Goal: Find specific page/section: Find specific page/section

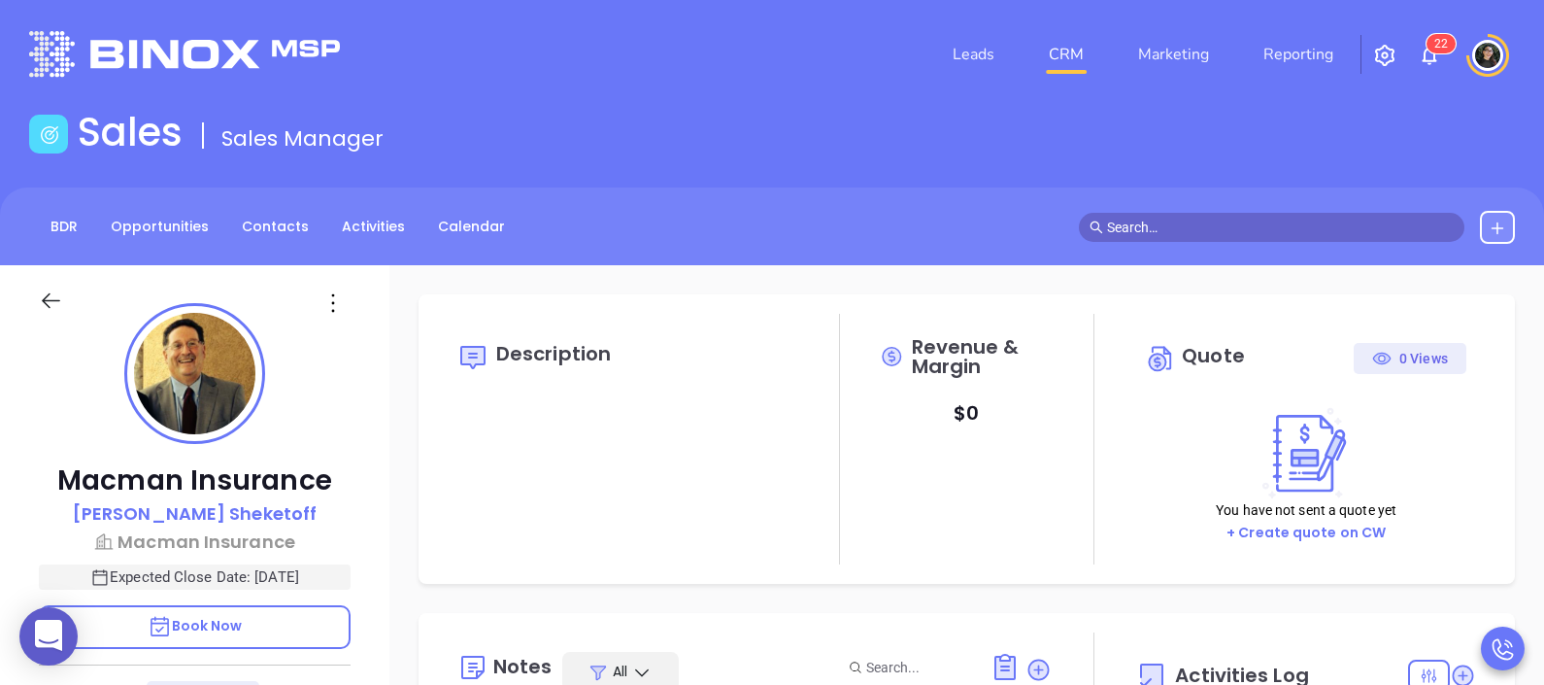
type input "[DATE]"
type input "[PERSON_NAME]"
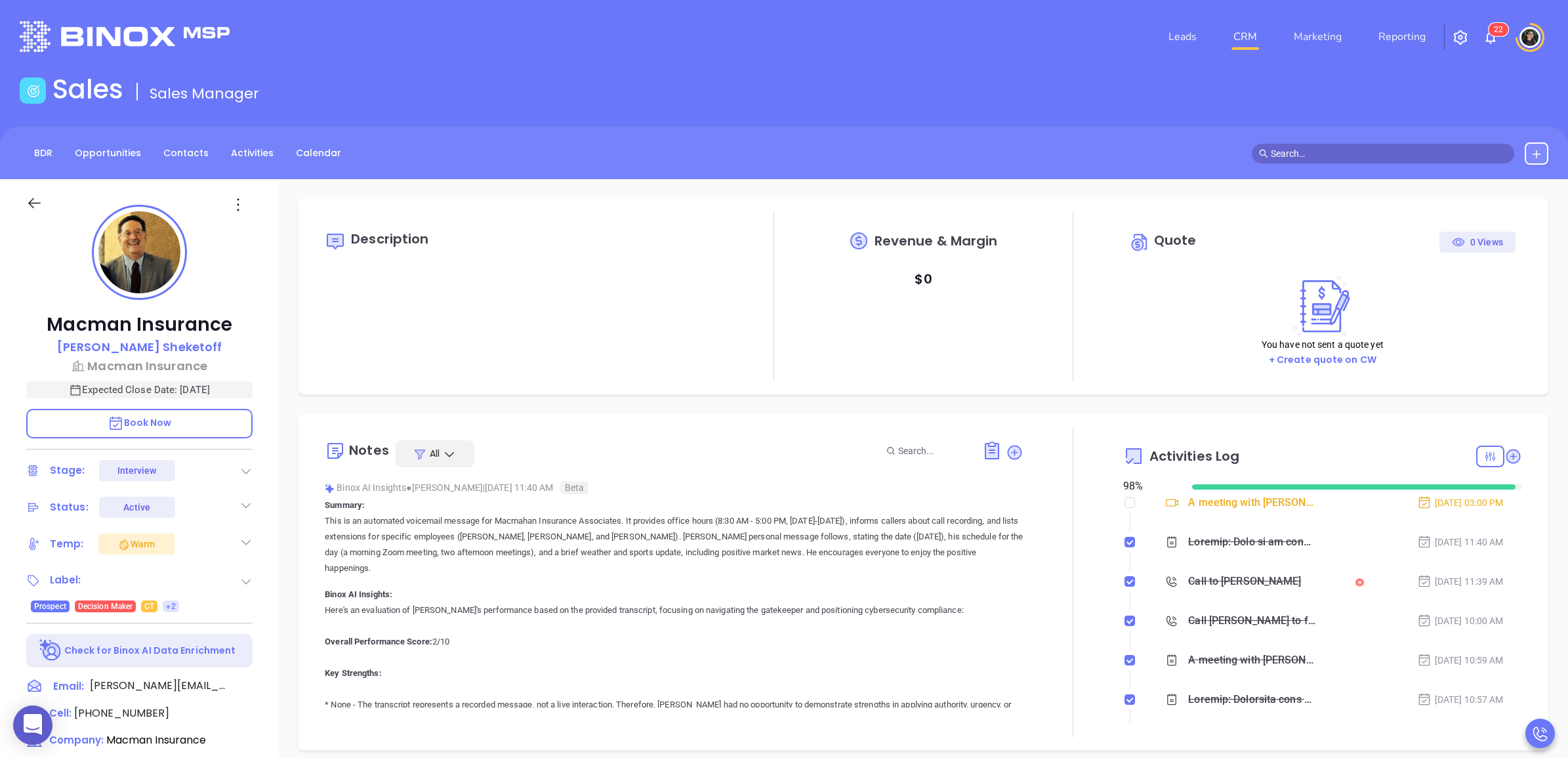
scroll to position [267, 0]
click at [1042, 147] on input "text" at bounding box center [1389, 153] width 236 height 14
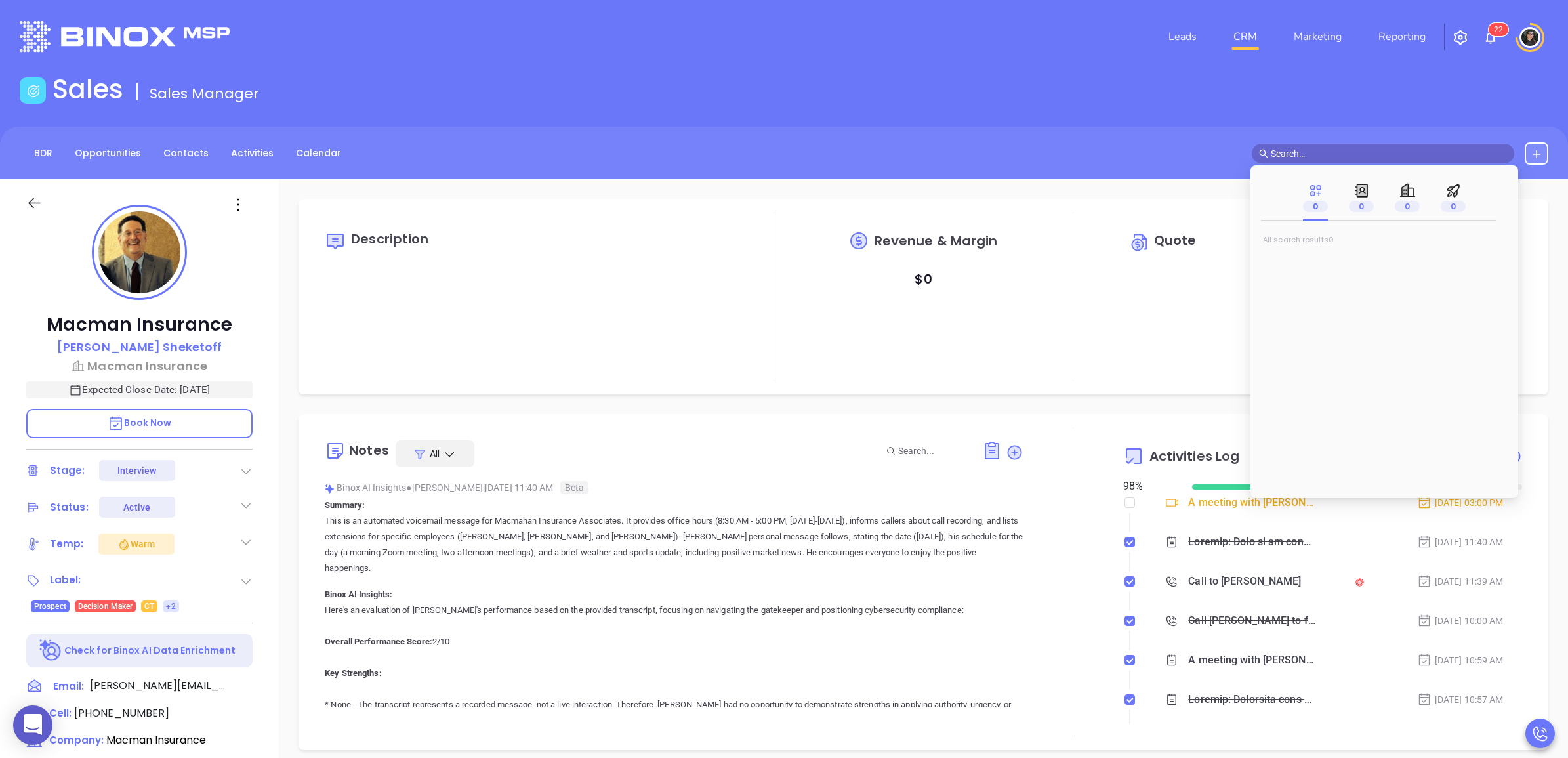
paste input "ross@turneragencyinc.com"
type input "ross@turneragencyinc.com"
click at [1042, 261] on span "Ross Turner" at bounding box center [1314, 261] width 80 height 13
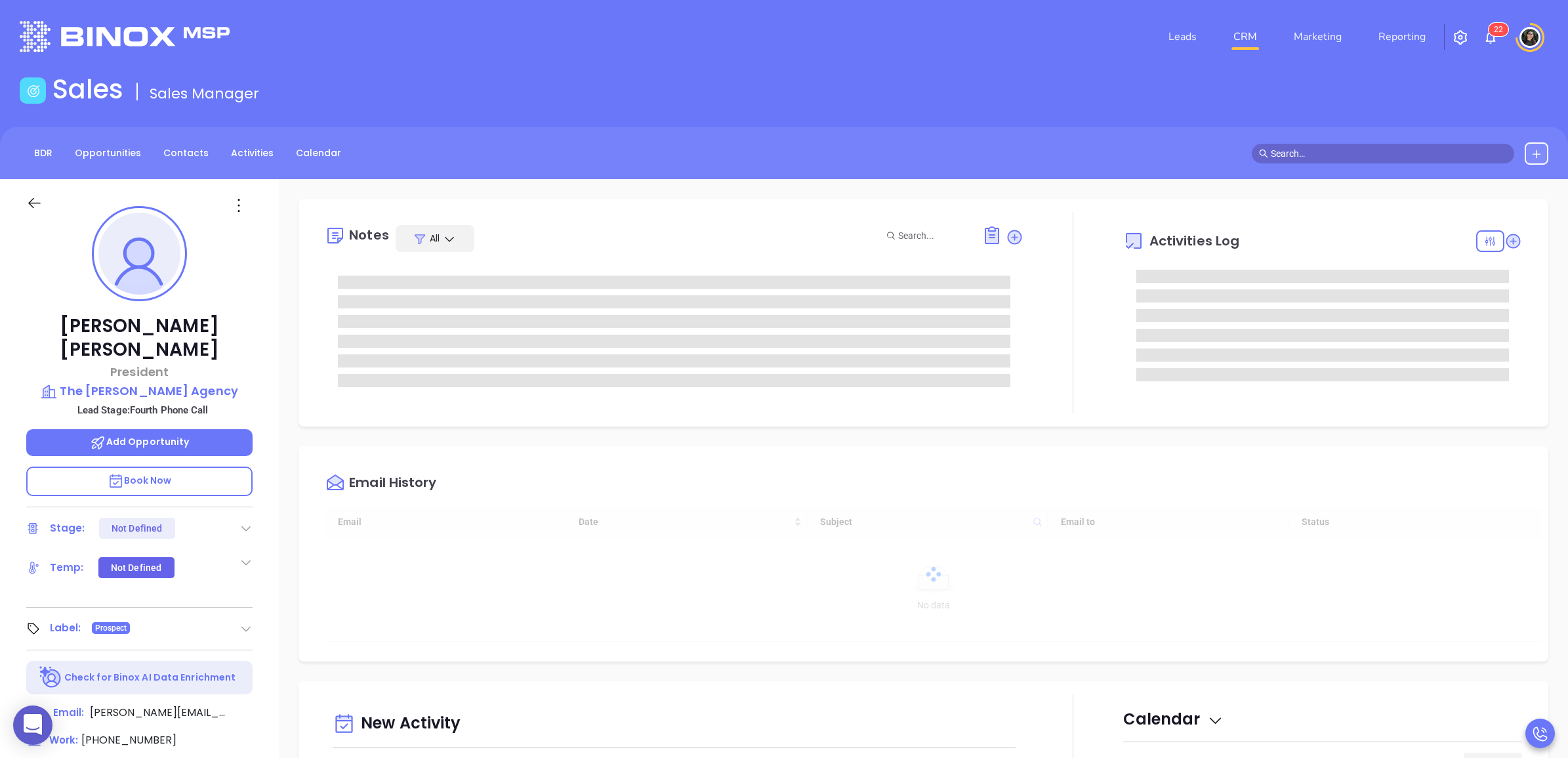
type input "[DATE]"
type input "[PERSON_NAME]"
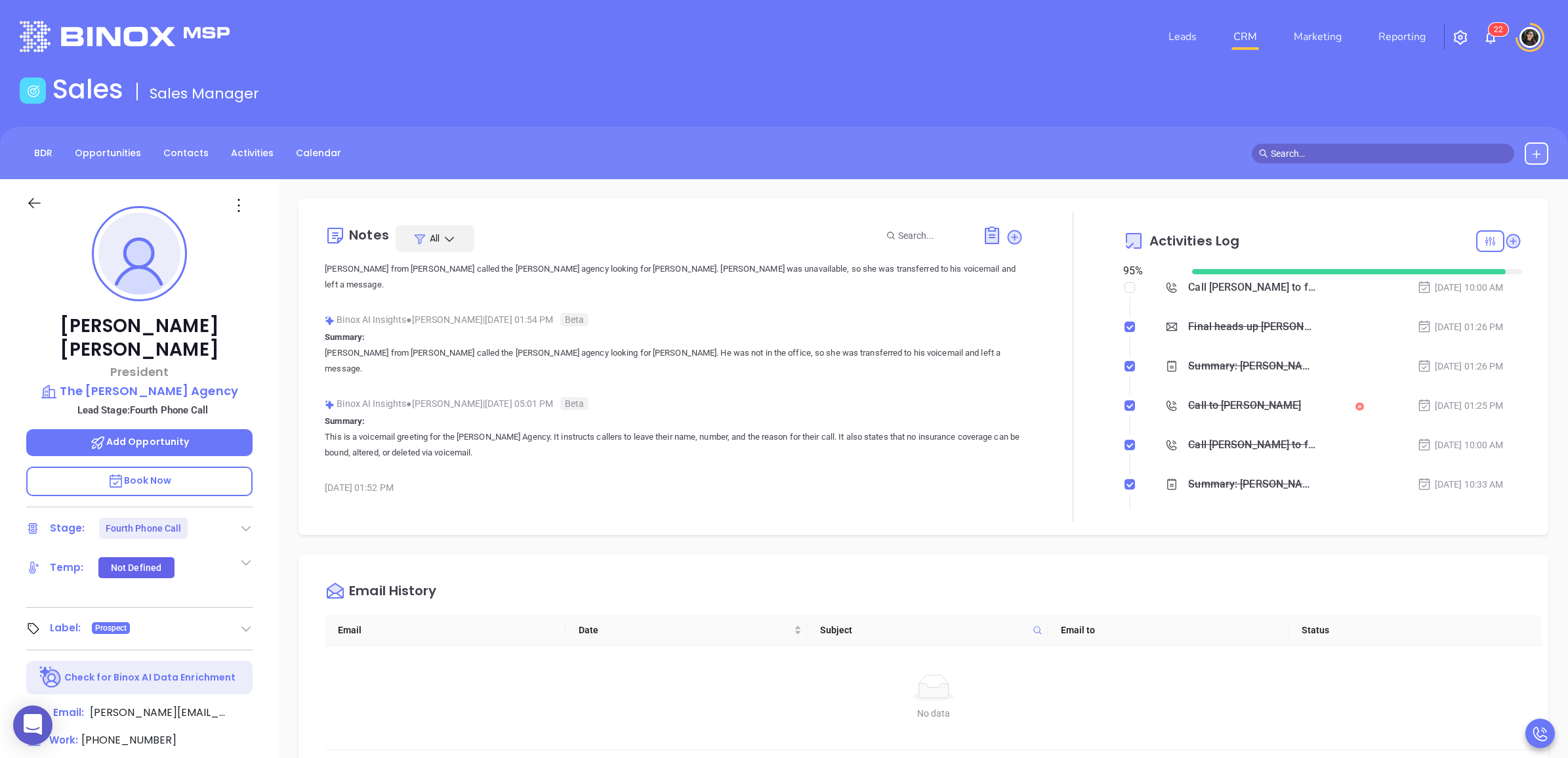
scroll to position [0, 0]
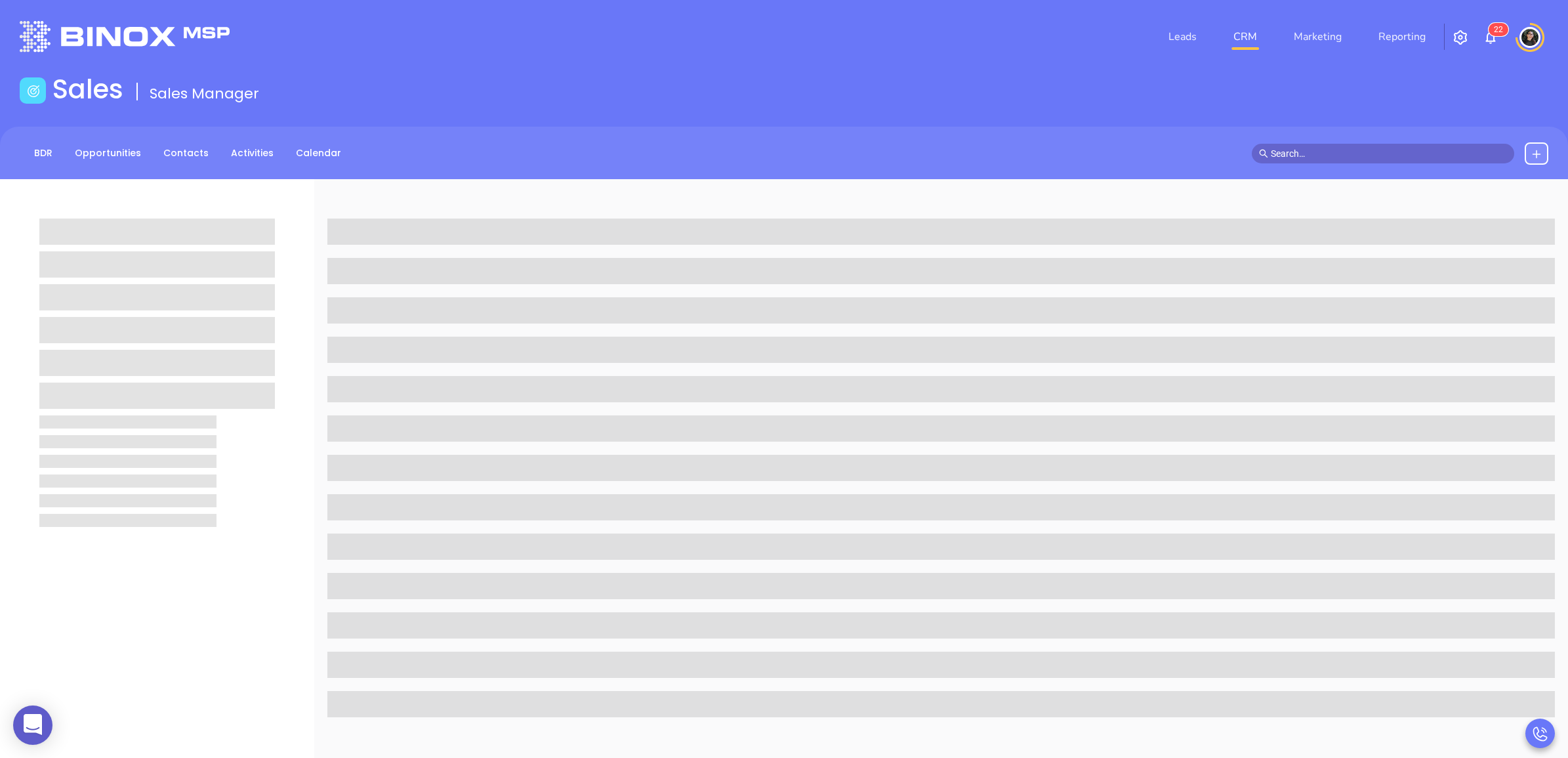
click at [1361, 157] on input "text" at bounding box center [1389, 153] width 236 height 14
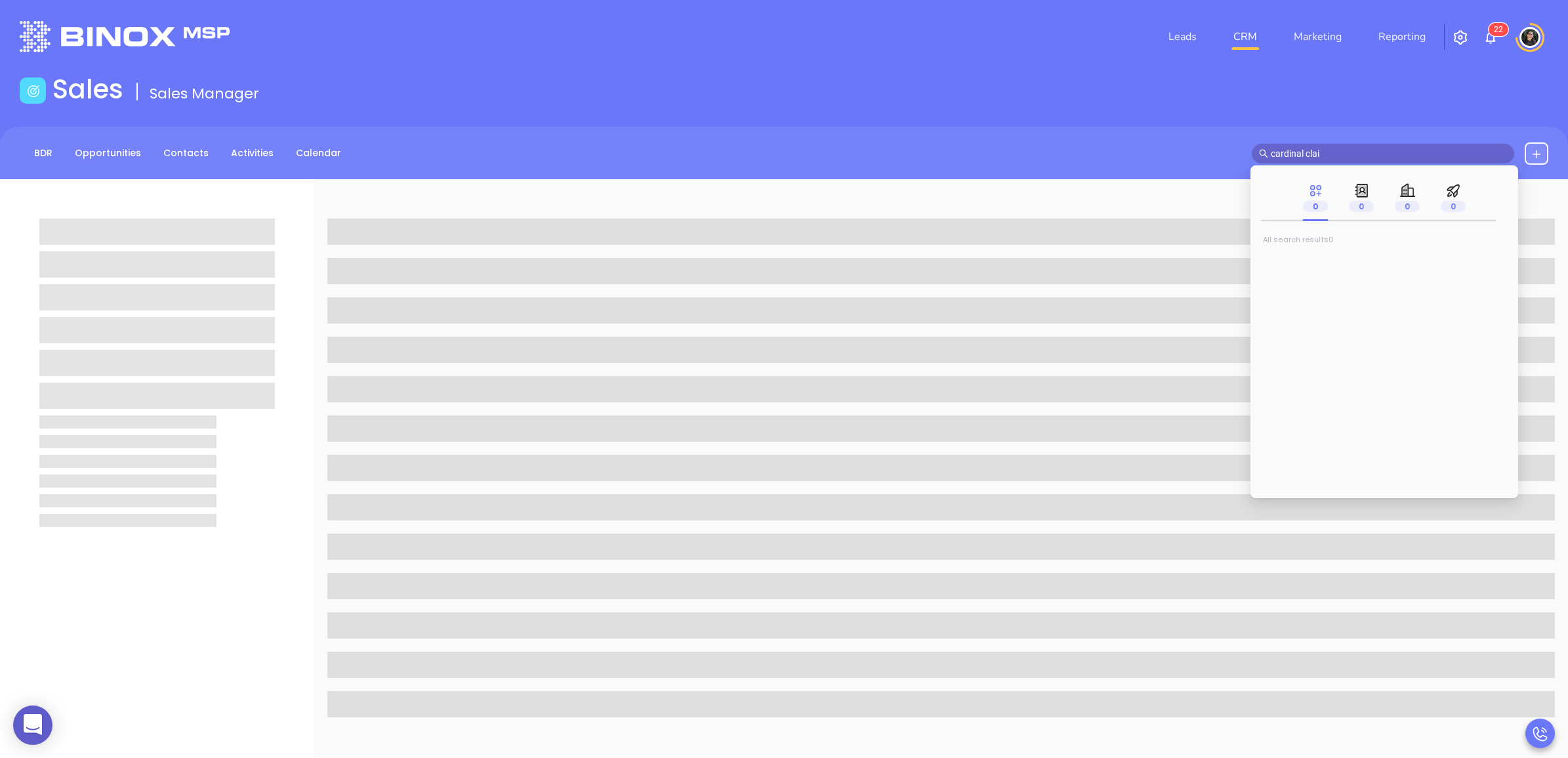
type input "cardinal claim"
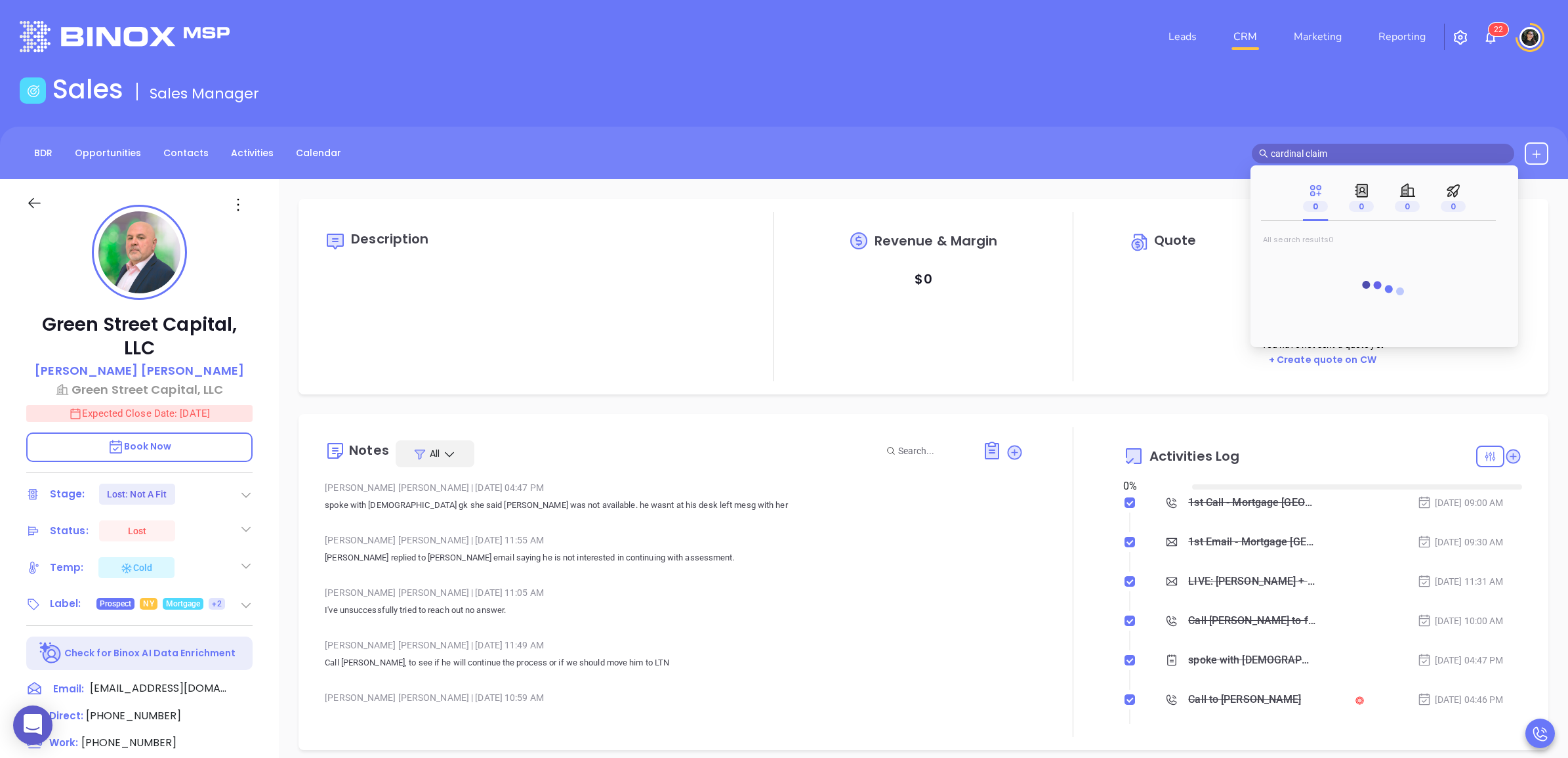
type input "[DATE]"
type input "[PERSON_NAME]"
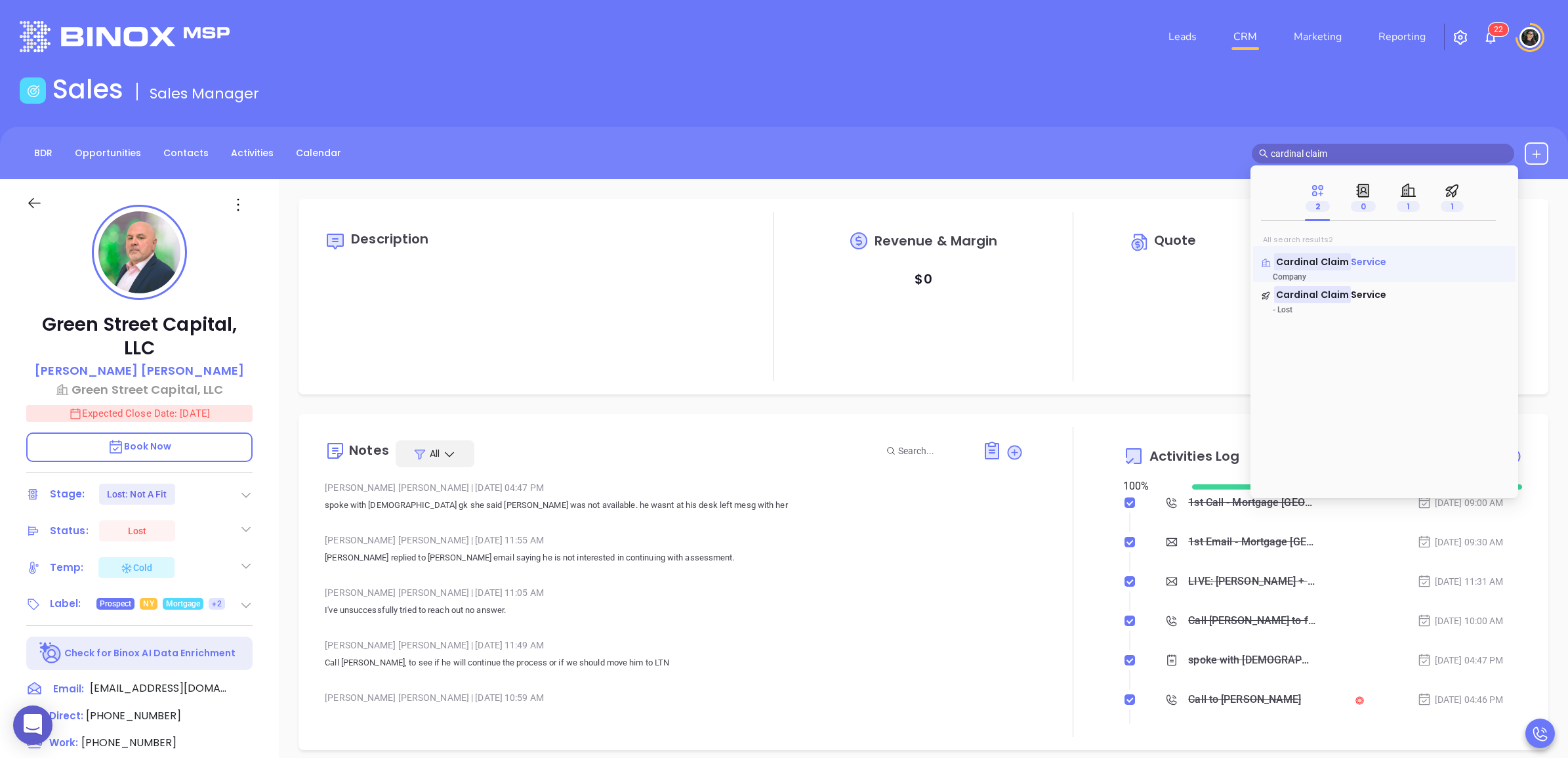
type input "cardinal claim"
click at [1355, 259] on span "Service" at bounding box center [1369, 261] width 36 height 13
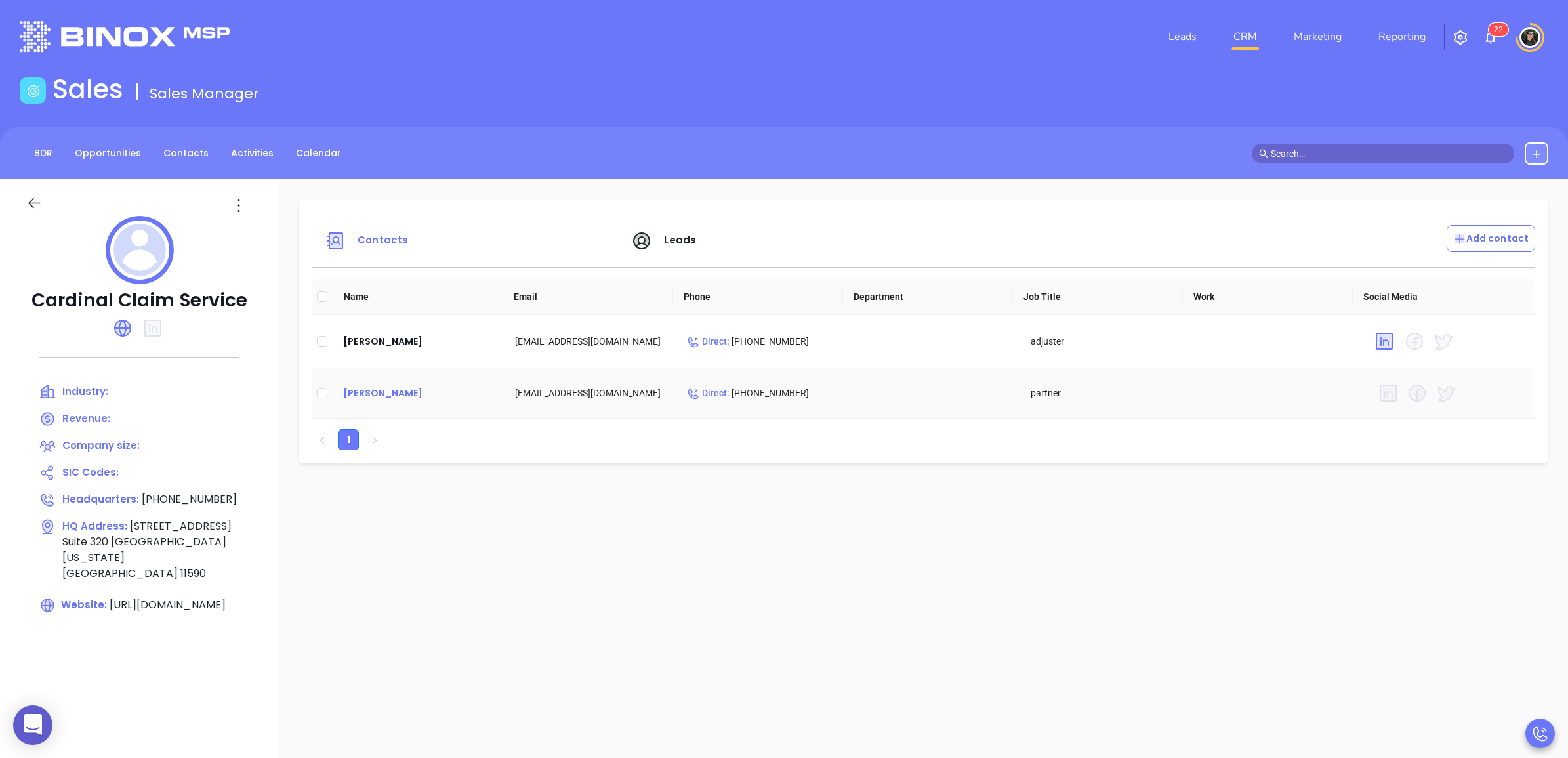
click at [378, 392] on div "[PERSON_NAME]" at bounding box center [418, 393] width 151 height 16
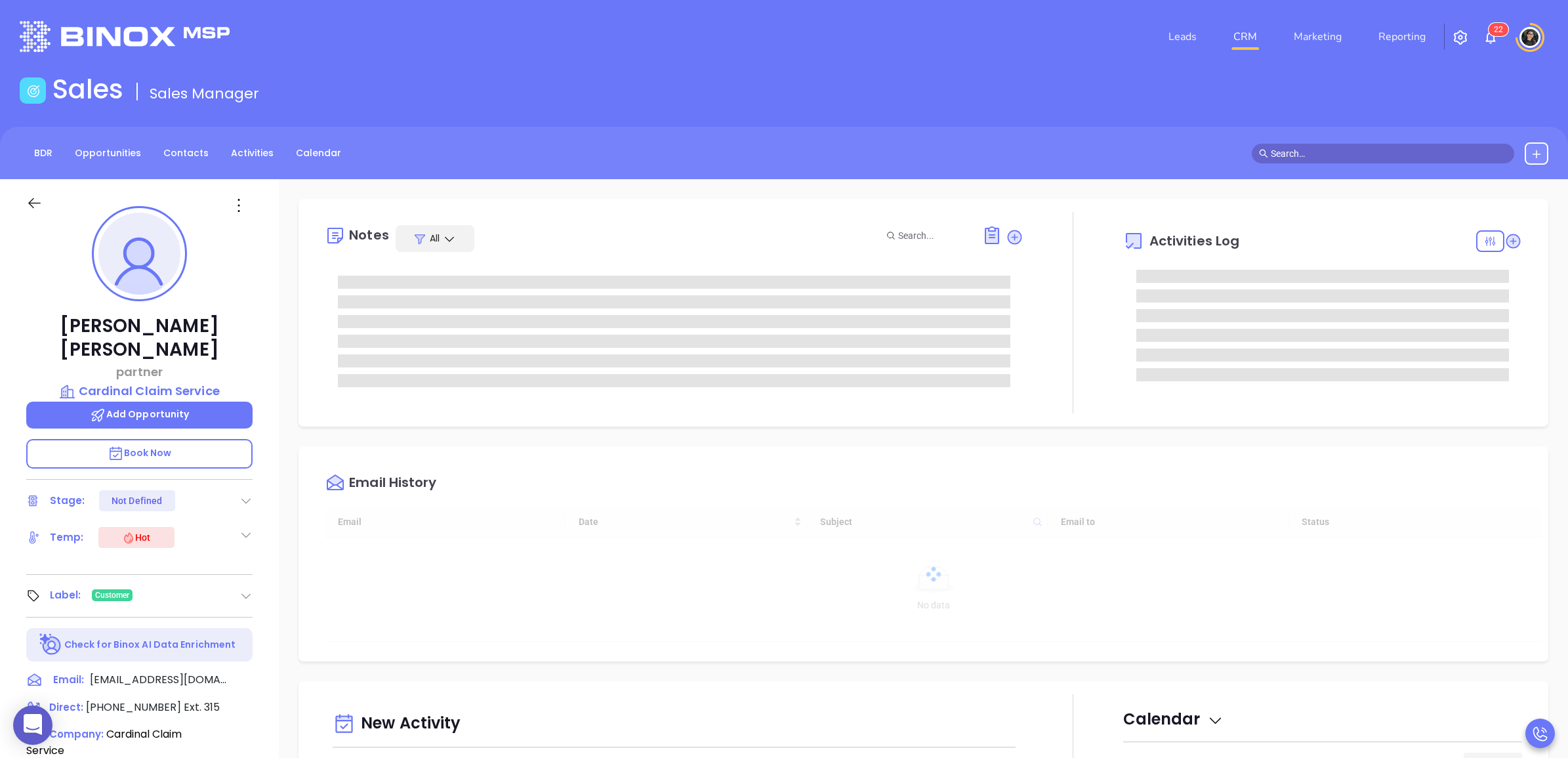
scroll to position [267, 0]
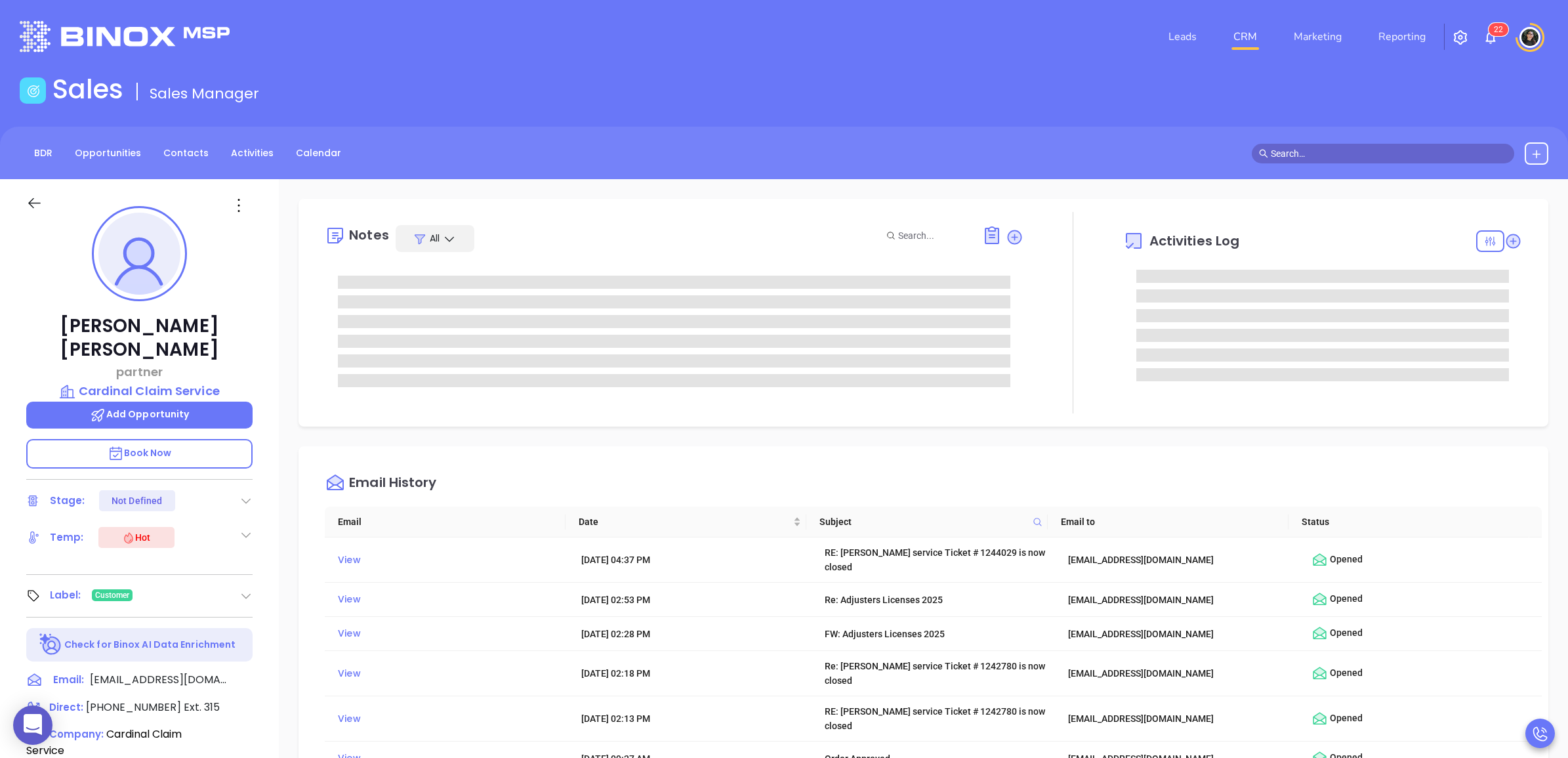
type input "[PERSON_NAME]"
